Goal: Task Accomplishment & Management: Complete application form

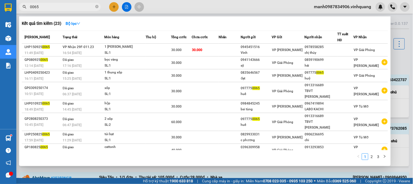
click at [0, 19] on section "Kết quả tìm kiếm ( 23 ) Bộ lọc Mã ĐH Trạng thái Món hàng Thu hộ Tổng cước Chưa …" at bounding box center [206, 92] width 413 height 184
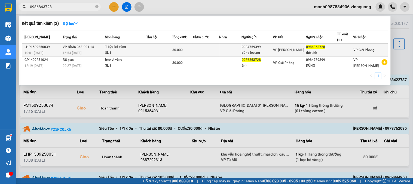
type input "0986863728"
click at [118, 47] on div "1 bộp bd vàng" at bounding box center [125, 47] width 41 height 6
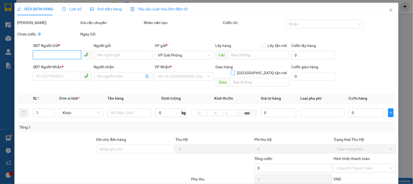
type input "0984759399"
type input "dũng hương"
type input "0986863728"
type input "thế tính"
type input "30.000"
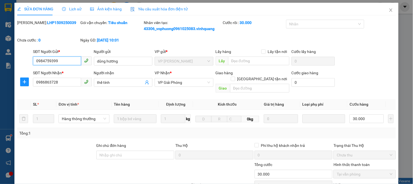
scroll to position [64, 0]
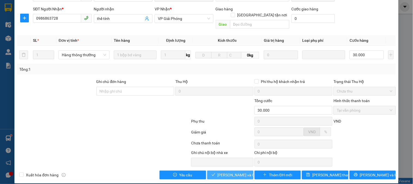
click at [231, 172] on span "[PERSON_NAME] và Giao hàng" at bounding box center [244, 175] width 52 height 6
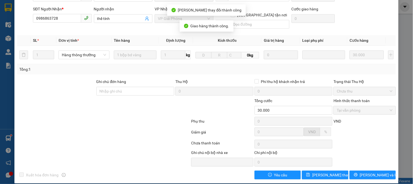
scroll to position [0, 0]
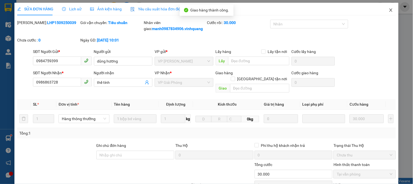
click at [389, 11] on icon "close" at bounding box center [390, 9] width 3 height 3
